Goal: Find specific page/section: Find specific page/section

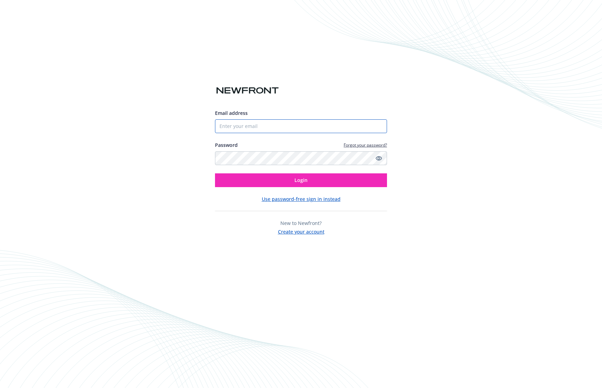
click at [266, 125] on input "Email address" at bounding box center [301, 126] width 172 height 14
type input "jessica@mountain.com"
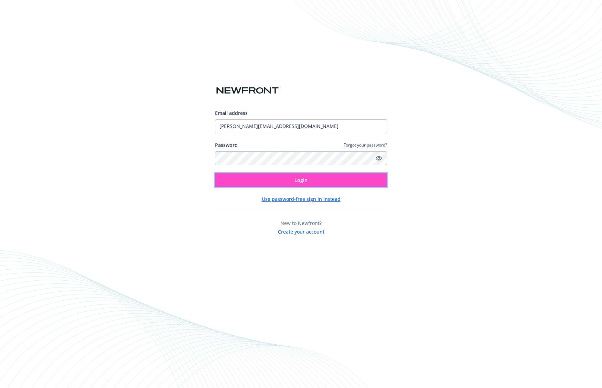
click at [300, 177] on span "Login" at bounding box center [301, 180] width 13 height 7
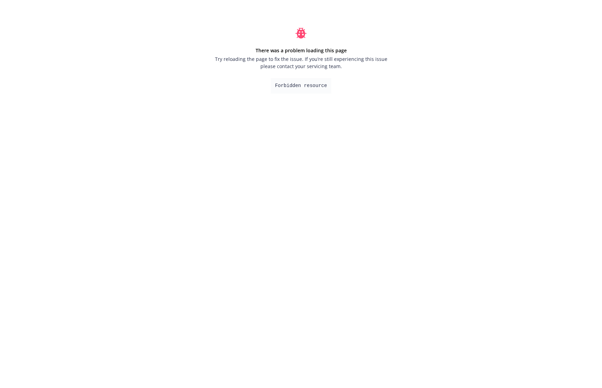
click at [230, 40] on div "There was a problem loading this page Try reloading the page to fix the issue. …" at bounding box center [300, 61] width 175 height 66
click at [352, 47] on div "There was a problem loading this page Try reloading the page to fix the issue. …" at bounding box center [300, 58] width 175 height 23
click at [403, 75] on div "There was a problem loading this page Try reloading the page to fix the issue. …" at bounding box center [301, 60] width 602 height 121
click at [396, 28] on div "There was a problem loading this page Try reloading the page to fix the issue. …" at bounding box center [301, 60] width 602 height 121
click at [397, 44] on div "There was a problem loading this page Try reloading the page to fix the issue. …" at bounding box center [301, 60] width 602 height 121
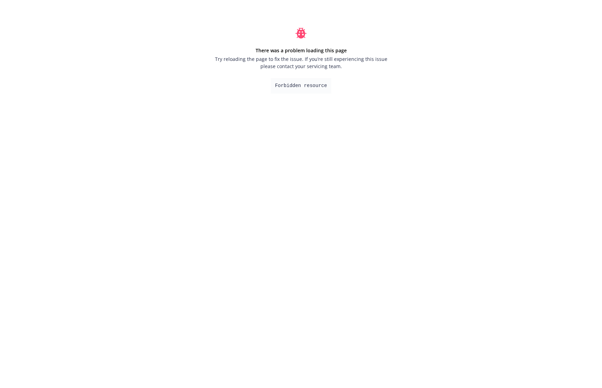
click at [437, 87] on div "There was a problem loading this page Try reloading the page to fix the issue. …" at bounding box center [301, 60] width 602 height 121
drag, startPoint x: 342, startPoint y: 87, endPoint x: 266, endPoint y: 84, distance: 75.8
click at [266, 84] on div "There was a problem loading this page Try reloading the page to fix the issue. …" at bounding box center [300, 61] width 175 height 66
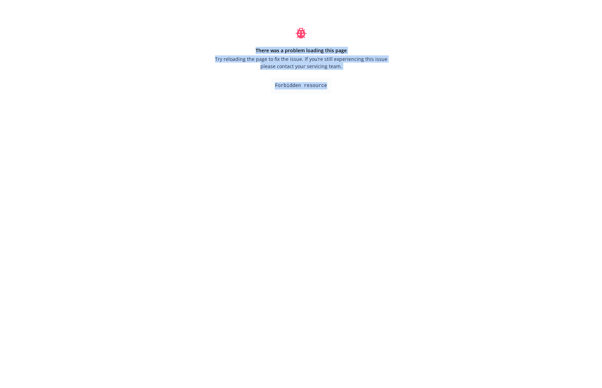
drag, startPoint x: 287, startPoint y: 33, endPoint x: 355, endPoint y: 103, distance: 97.6
click at [355, 103] on div "There was a problem loading this page Try reloading the page to fix the issue. …" at bounding box center [300, 60] width 189 height 121
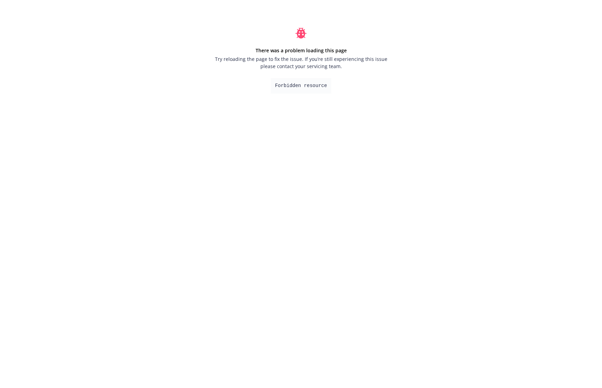
click at [355, 103] on div "There was a problem loading this page Try reloading the page to fix the issue. …" at bounding box center [300, 60] width 189 height 121
click at [356, 101] on div "There was a problem loading this page Try reloading the page to fix the issue. …" at bounding box center [300, 60] width 189 height 121
